Goal: Task Accomplishment & Management: Manage account settings

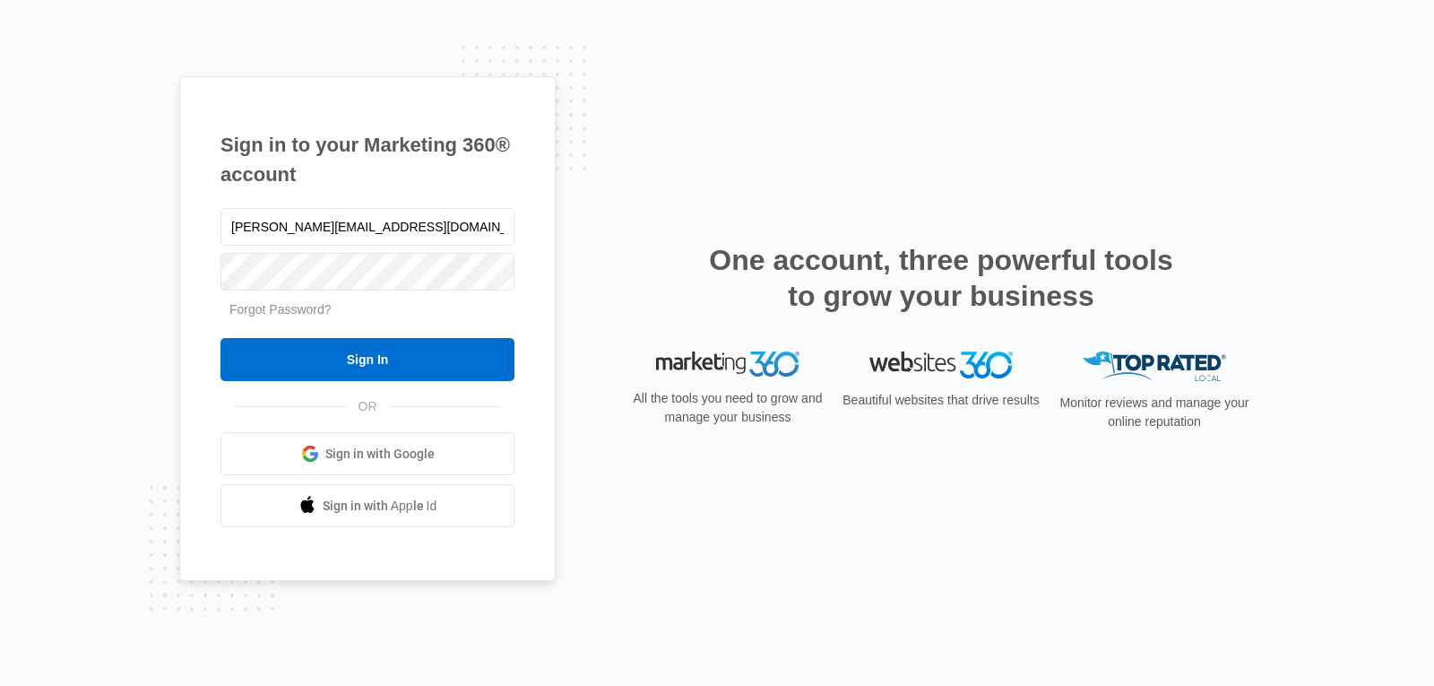
type input "seth@nationsstarteralternator.com"
click at [220, 338] on input "Sign In" at bounding box center [367, 359] width 294 height 43
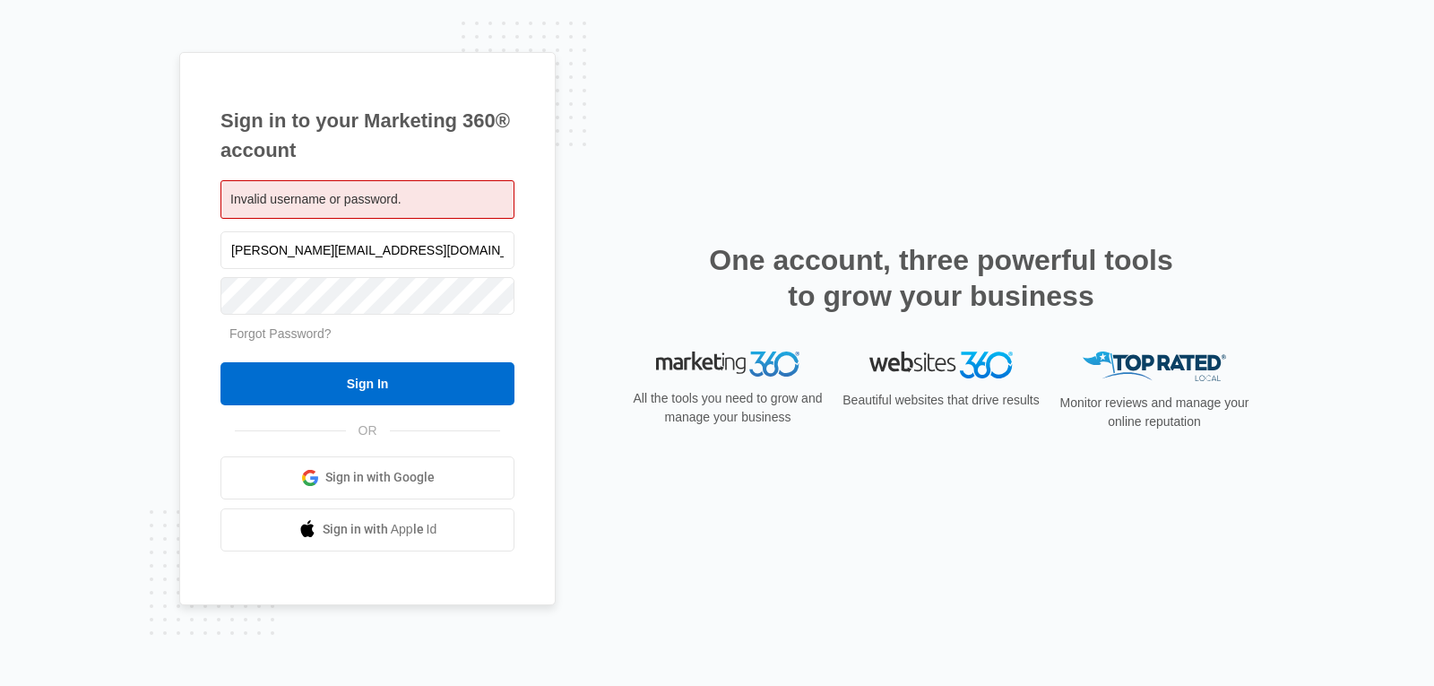
drag, startPoint x: 446, startPoint y: 255, endPoint x: 192, endPoint y: 132, distance: 282.6
click at [192, 132] on div "Sign in to your Marketing 360® account Invalid username or password. [PERSON_NA…" at bounding box center [367, 328] width 376 height 553
type input "[PERSON_NAME][EMAIL_ADDRESS][DOMAIN_NAME]"
click at [220, 362] on input "Sign In" at bounding box center [367, 383] width 294 height 43
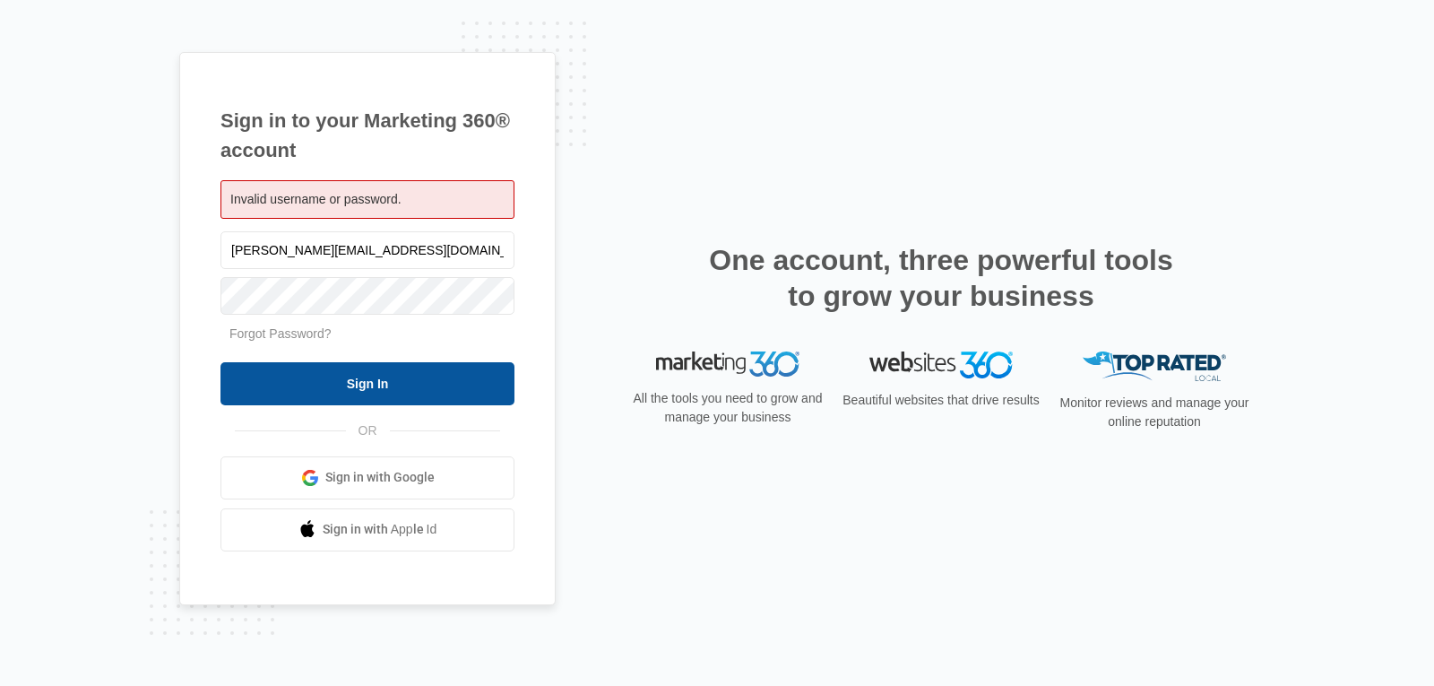
click at [420, 389] on input "Sign In" at bounding box center [367, 383] width 294 height 43
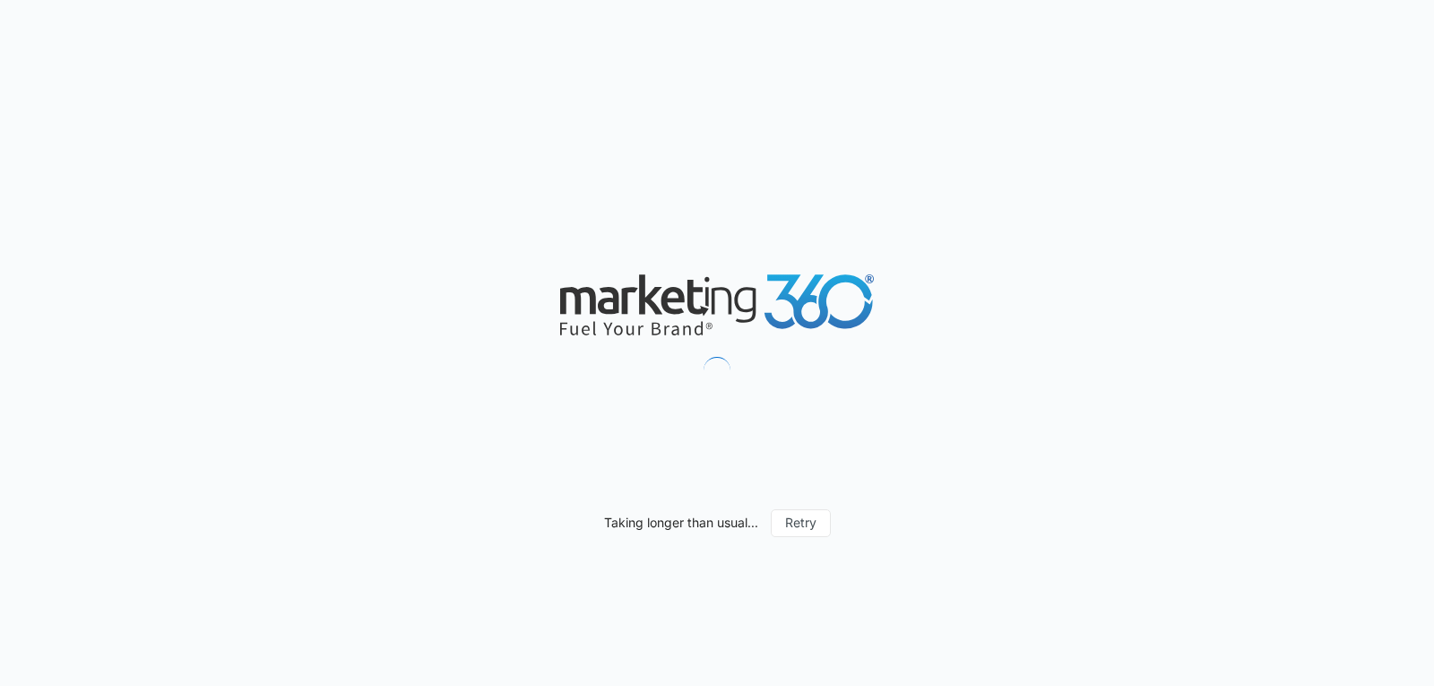
click at [630, 448] on div "Taking longer than usual... Retry" at bounding box center [717, 343] width 1434 height 686
